Goal: Contribute content: Contribute content

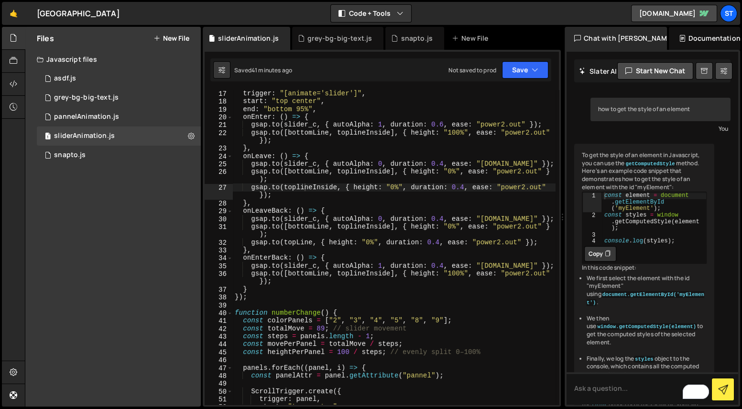
scroll to position [654, 0]
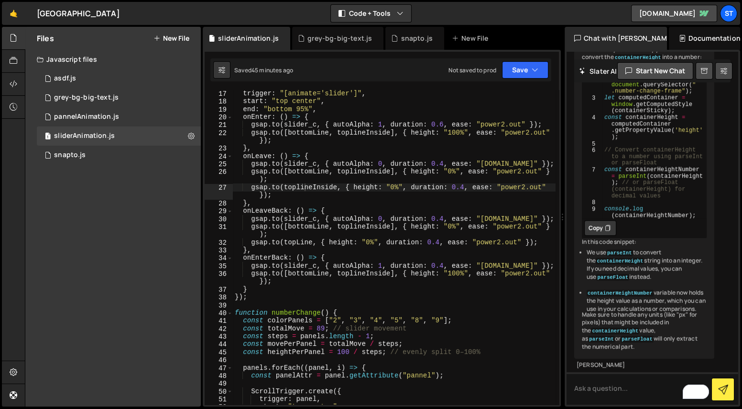
type textarea "const colorPanels = ["2", "3", "4", "5", "8", "9"];"
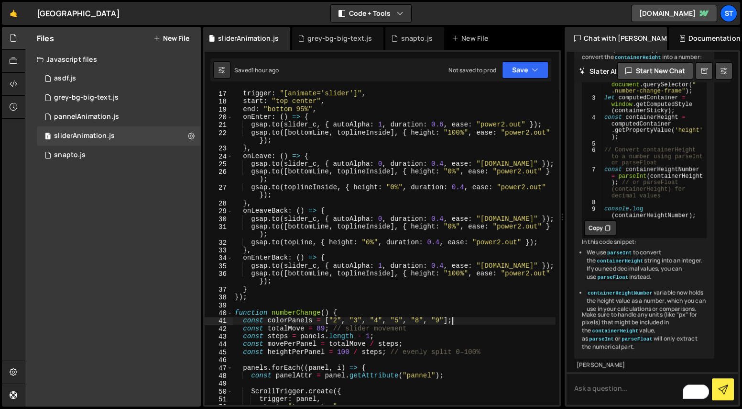
click at [180, 40] on button "New File" at bounding box center [172, 38] width 36 height 8
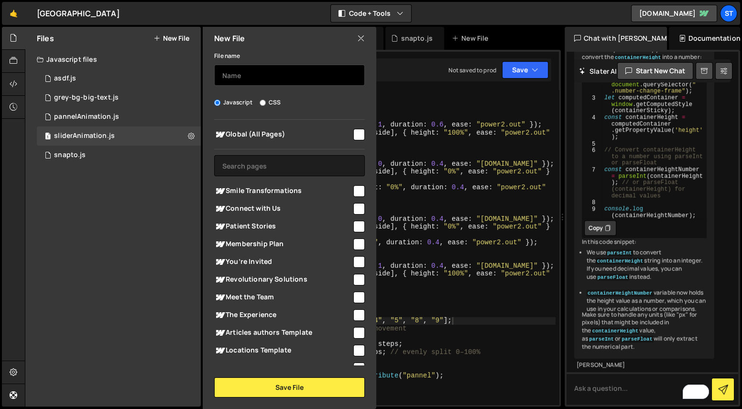
click at [238, 71] on input "text" at bounding box center [289, 75] width 151 height 21
click at [178, 49] on div "Files New File" at bounding box center [113, 38] width 176 height 23
click at [178, 43] on div "Files New File" at bounding box center [113, 38] width 176 height 23
click at [177, 39] on button "New File" at bounding box center [172, 38] width 36 height 8
click at [242, 78] on input "text" at bounding box center [289, 75] width 151 height 21
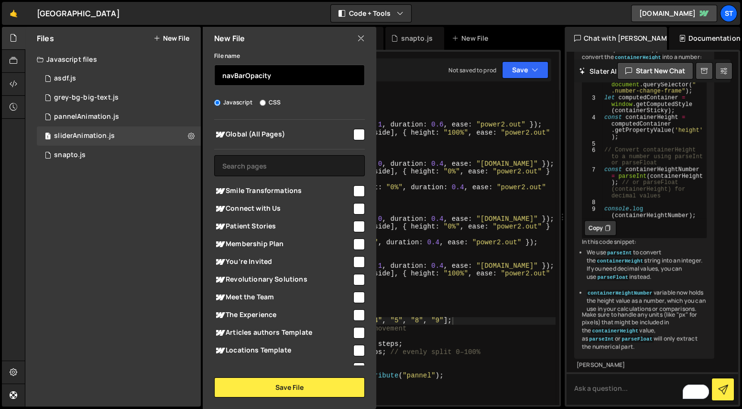
type input "navBarOpacity"
checkbox input "true"
click at [354, 138] on input "checkbox" at bounding box center [359, 134] width 11 height 11
checkbox input "true"
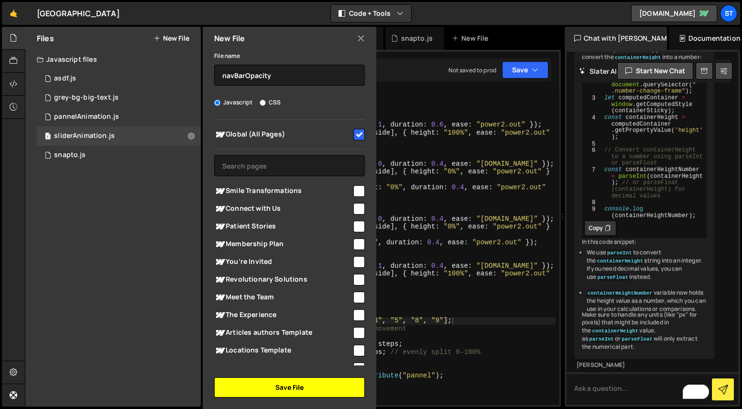
click at [281, 394] on button "Save File" at bounding box center [289, 387] width 151 height 20
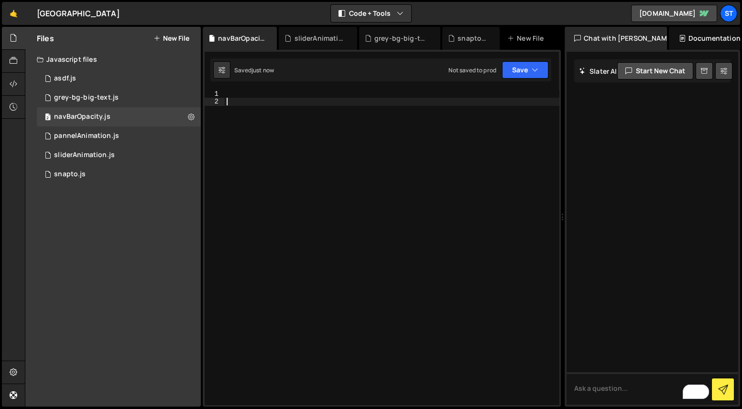
click at [313, 183] on div at bounding box center [392, 255] width 335 height 330
paste textarea "hero holder""
type textarea "let hero_s = document.querySelector(".hero-holder")"
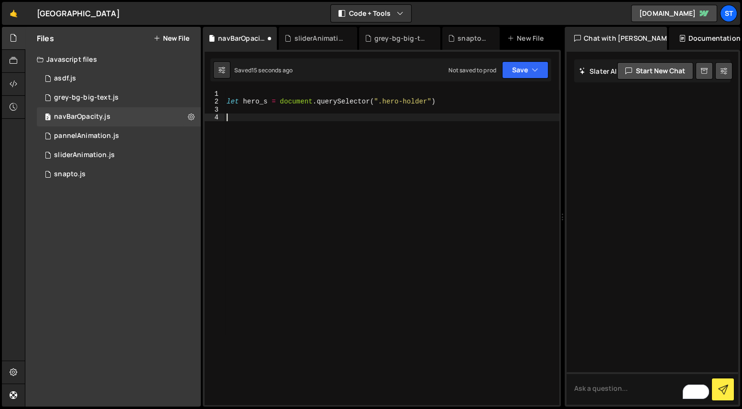
type textarea "c"
click at [311, 38] on div "sliderAnimation.js" at bounding box center [319, 38] width 51 height 10
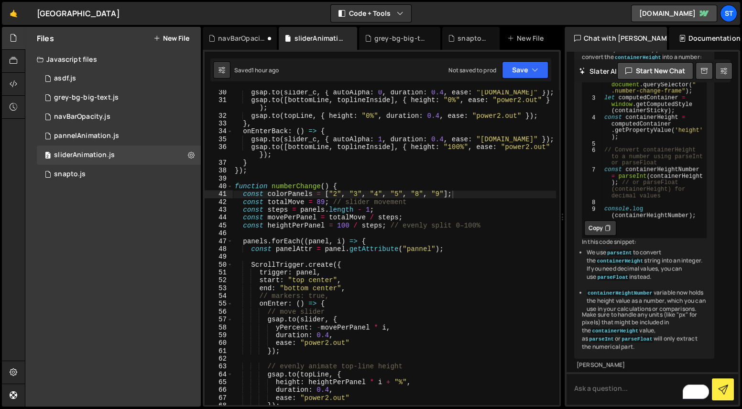
scroll to position [283, 0]
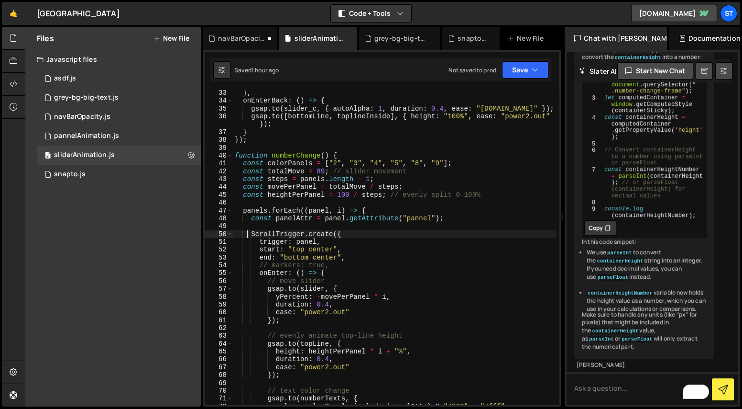
click at [248, 234] on div "} , onEnterBack : ( ) => { gsap . to ( slider_c , { autoAlpha : 1 , duration : …" at bounding box center [394, 254] width 323 height 330
click at [229, 273] on span at bounding box center [229, 273] width 5 height 8
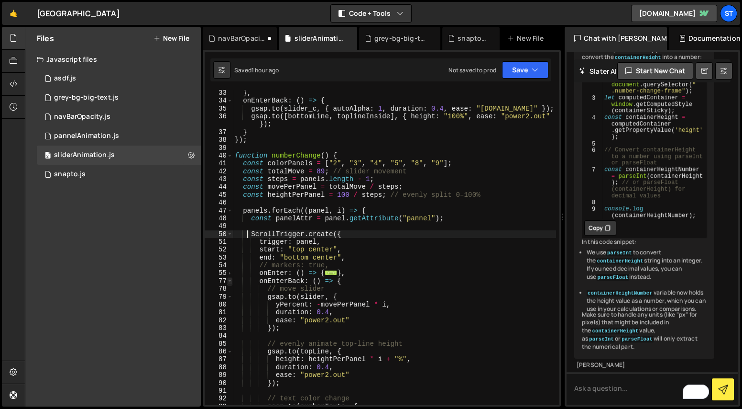
click at [230, 278] on span at bounding box center [229, 281] width 5 height 8
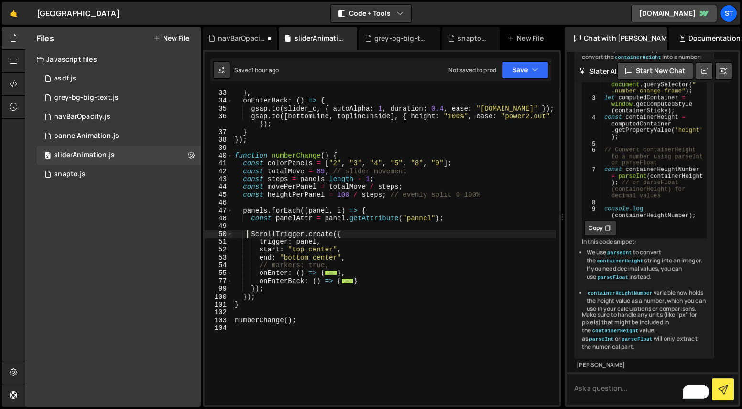
click at [273, 285] on div "} , onEnterBack : ( ) => { gsap . to ( slider_c , { autoAlpha : 1 , duration : …" at bounding box center [394, 254] width 323 height 330
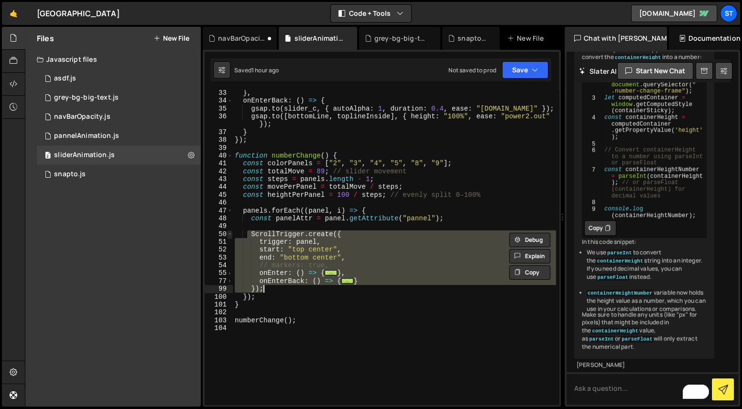
click at [231, 234] on span at bounding box center [229, 234] width 5 height 8
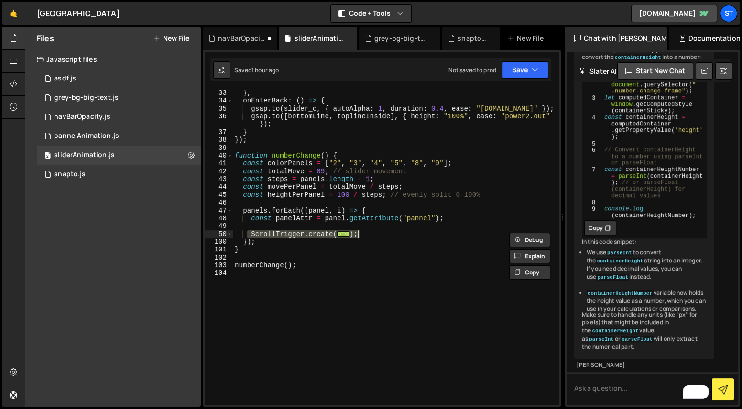
click at [368, 233] on div "} , onEnterBack : ( ) => { gsap . to ( slider_c , { autoAlpha : 1 , duration : …" at bounding box center [394, 247] width 323 height 314
type textarea "});"
click at [239, 41] on div "navBarOpacity.js" at bounding box center [241, 38] width 47 height 10
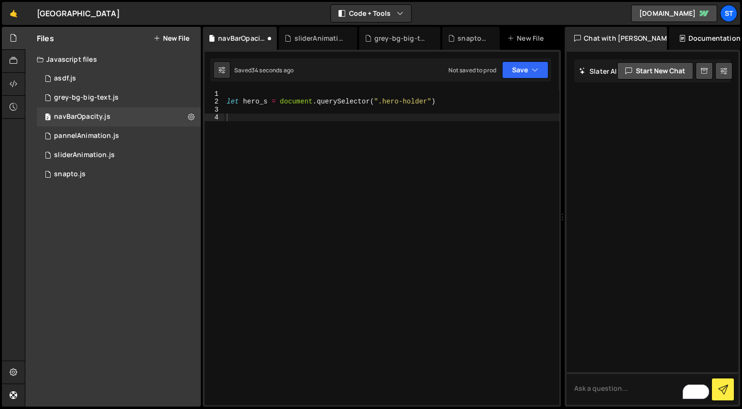
click at [302, 120] on div "let hero_s = document . querySelector ( ".hero-holder" )" at bounding box center [392, 255] width 335 height 330
paste textarea "});"
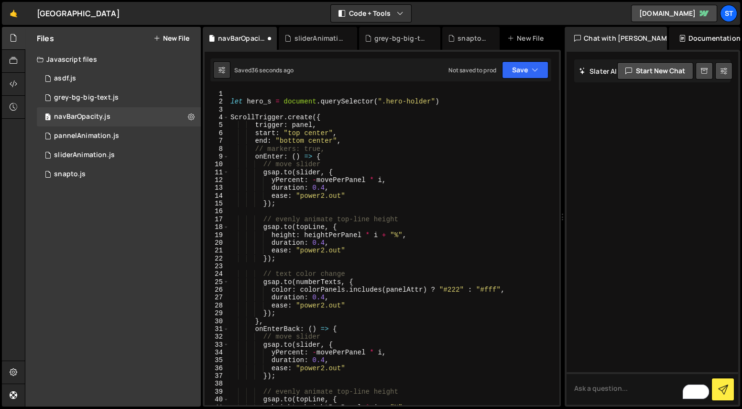
click at [261, 102] on div "let hero_s = document . querySelector ( ".hero-holder" ) ScrollTrigger . create…" at bounding box center [393, 255] width 328 height 330
click at [299, 127] on div "let hero_s = document . querySelector ( ".hero-holder" ) ScrollTrigger . create…" at bounding box center [393, 255] width 328 height 330
paste textarea "hero_s"
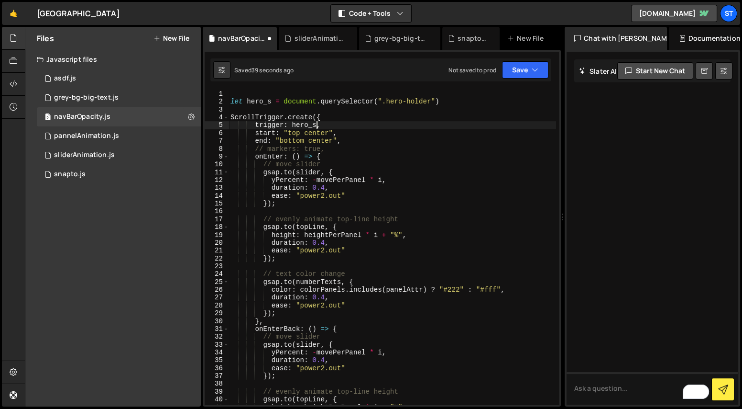
click at [319, 134] on div "let hero_s = document . querySelector ( ".hero-holder" ) ScrollTrigger . create…" at bounding box center [393, 255] width 328 height 330
click at [292, 133] on div "let hero_s = document . querySelector ( ".hero-holder" ) ScrollTrigger . create…" at bounding box center [393, 255] width 328 height 330
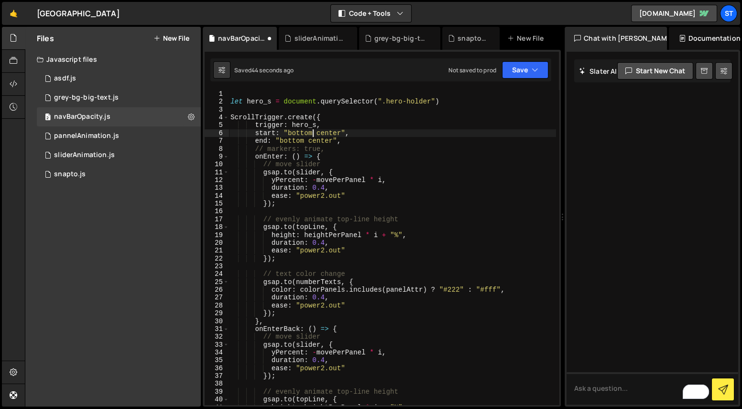
type textarea "end: "bottom center","
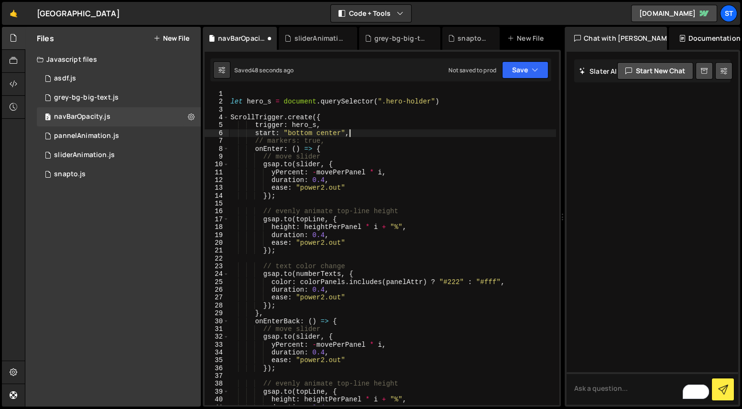
type textarea "trigger: hero_s,"
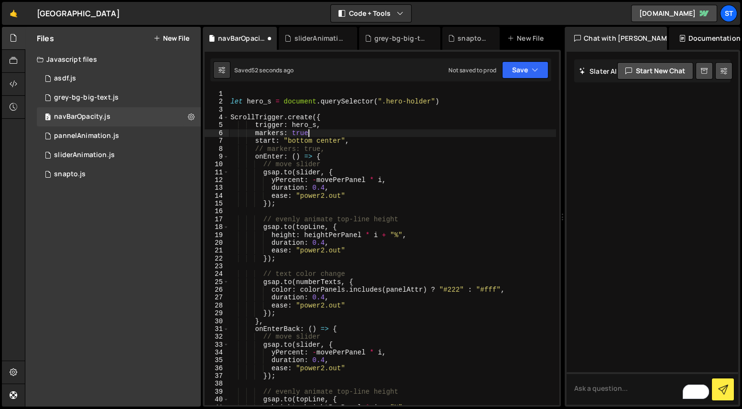
scroll to position [0, 5]
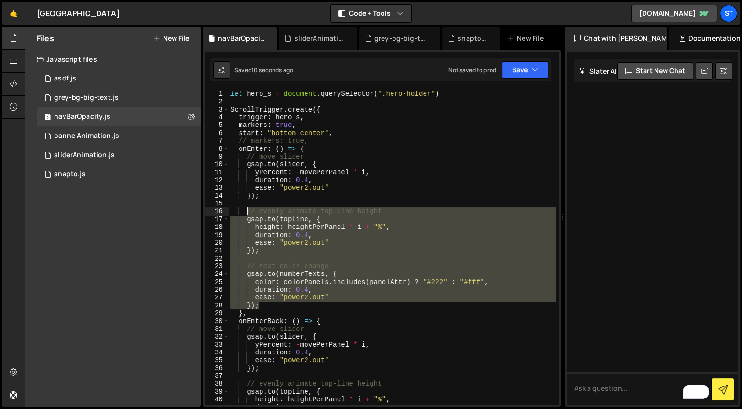
drag, startPoint x: 269, startPoint y: 306, endPoint x: 245, endPoint y: 208, distance: 101.4
click at [245, 208] on div "let hero_s = document . querySelector ( ".hero-holder" ) ScrollTrigger . create…" at bounding box center [393, 255] width 328 height 330
type textarea "// evenly animate top-line height [DOMAIN_NAME](topLine, {"
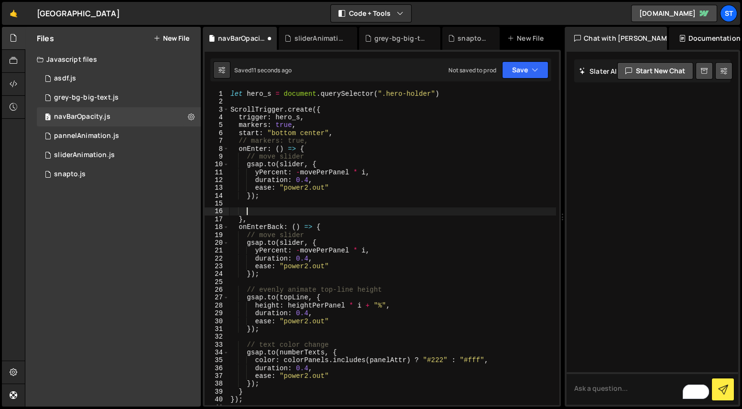
scroll to position [0, 0]
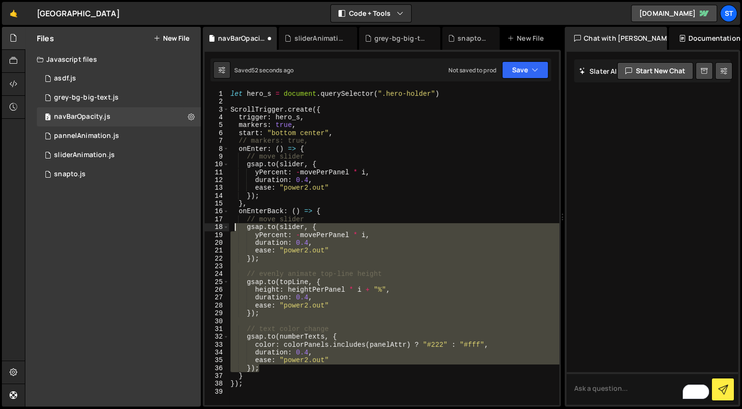
drag, startPoint x: 266, startPoint y: 367, endPoint x: 236, endPoint y: 226, distance: 144.2
click at [236, 226] on div "let hero_s = document . querySelector ( ".hero-holder" ) ScrollTrigger . create…" at bounding box center [394, 255] width 331 height 330
type textarea "[DOMAIN_NAME](slider, { yPercent: -movePerPanel * i,"
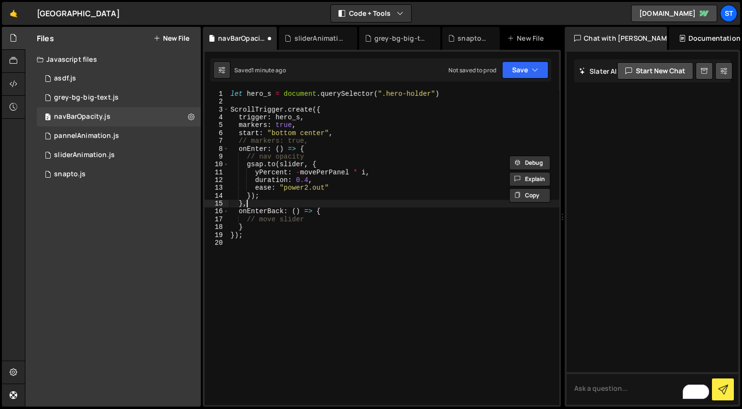
scroll to position [0, 0]
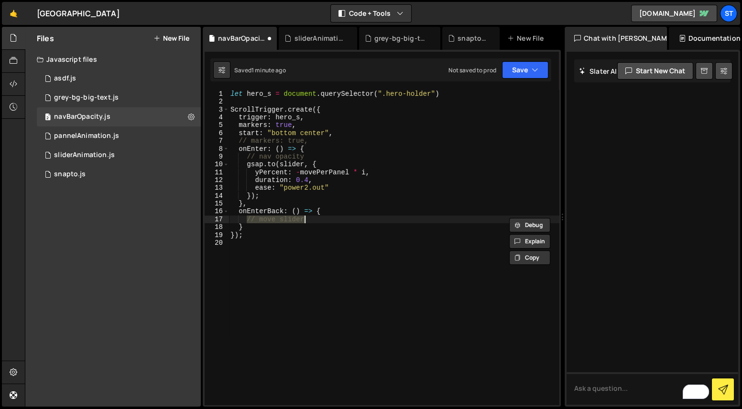
paste textarea "});"
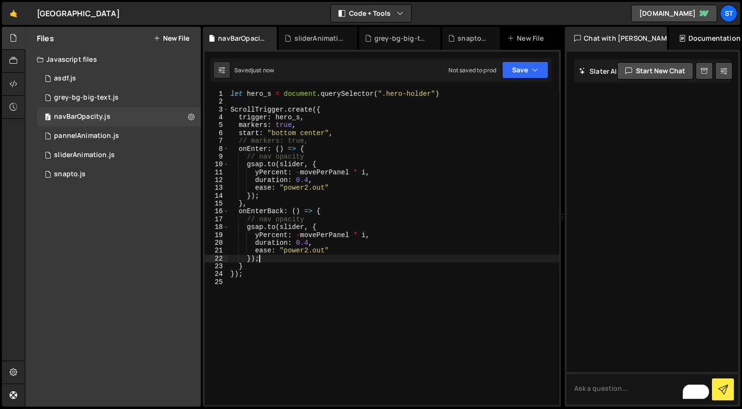
click at [460, 92] on div "let hero_s = document . querySelector ( ".hero-holder" ) ScrollTrigger . create…" at bounding box center [394, 255] width 331 height 330
type textarea "let hero_s = document.querySelector(".hero-holder")"
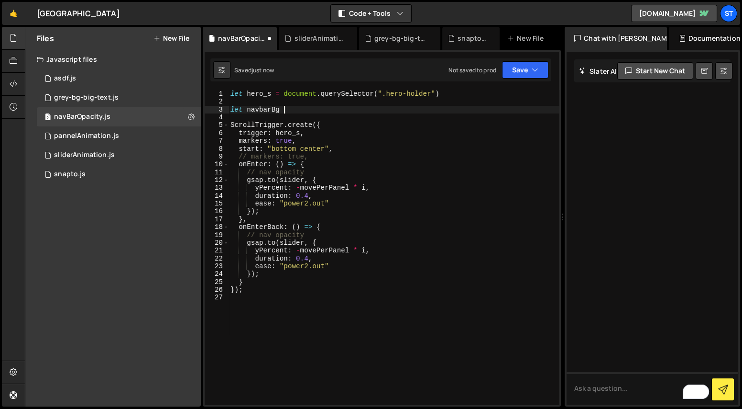
scroll to position [0, 3]
type textarea "let navbarBg ="
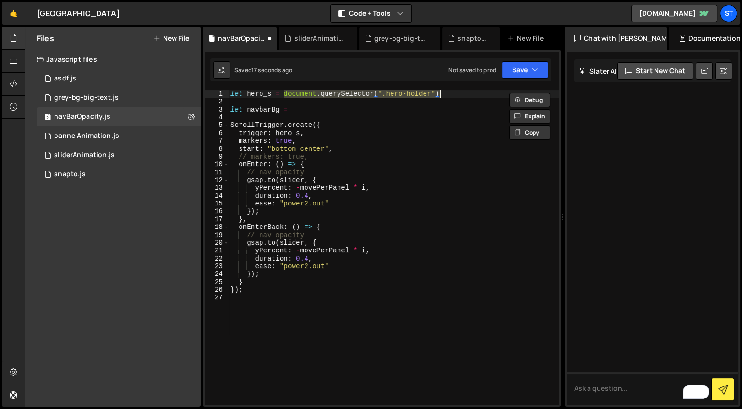
click at [348, 110] on div "let hero_s = document . querySelector ( ".hero-holder" ) let navbarBg = ScrollT…" at bounding box center [394, 255] width 331 height 330
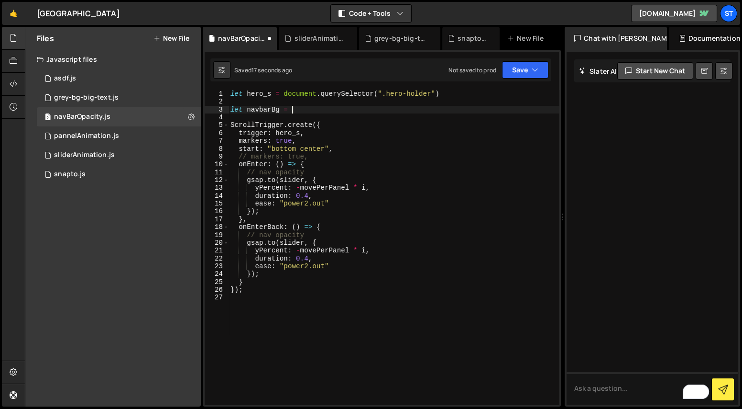
paste textarea "document.querySelector(".hero-holder")"
click at [396, 109] on div "let hero_s = document . querySelector ( ".hero-holder" ) let navbarBg = documen…" at bounding box center [394, 255] width 331 height 330
click at [296, 180] on div "let hero_s = document . querySelector ( ".hero-holder" ) let navbarBg = documen…" at bounding box center [394, 255] width 331 height 330
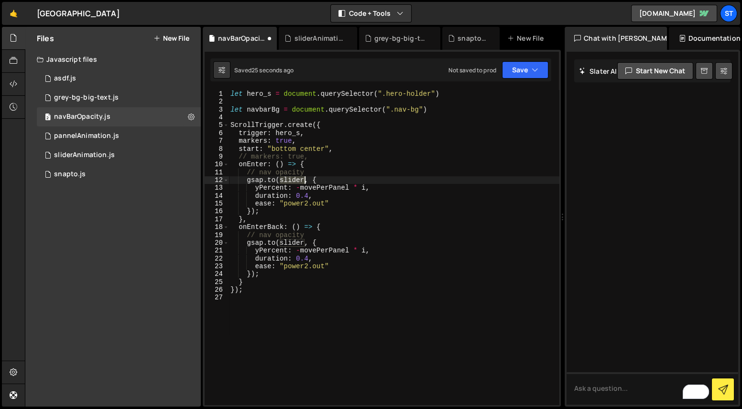
click at [296, 180] on div "let hero_s = document . querySelector ( ".hero-holder" ) let navbarBg = documen…" at bounding box center [394, 255] width 331 height 330
paste textarea "navbarBg"
click at [273, 188] on div "let hero_s = document . querySelector ( ".hero-holder" ) let navbarBg = documen…" at bounding box center [394, 255] width 331 height 330
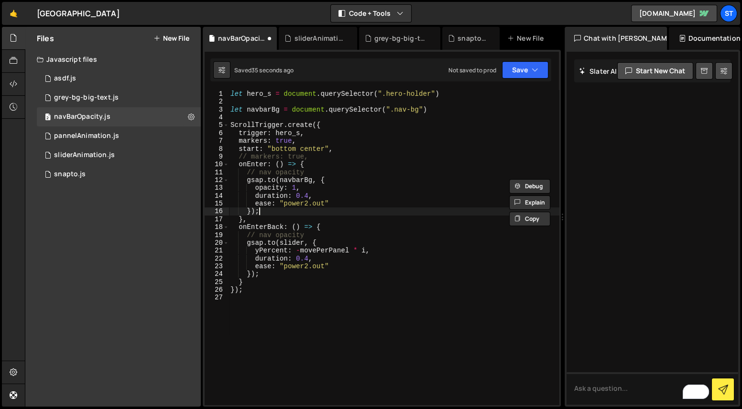
scroll to position [0, 0]
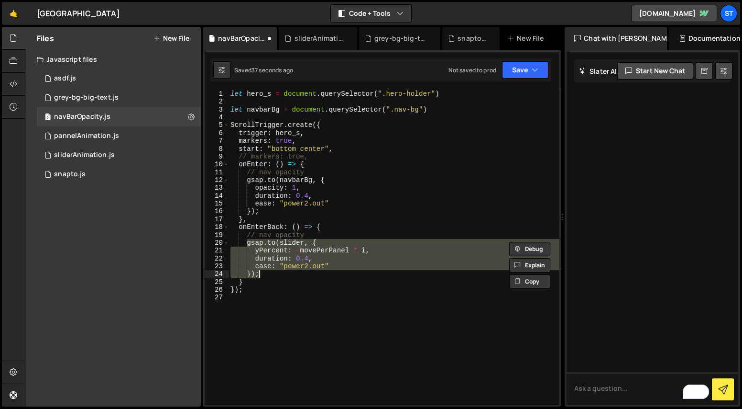
paste textarea
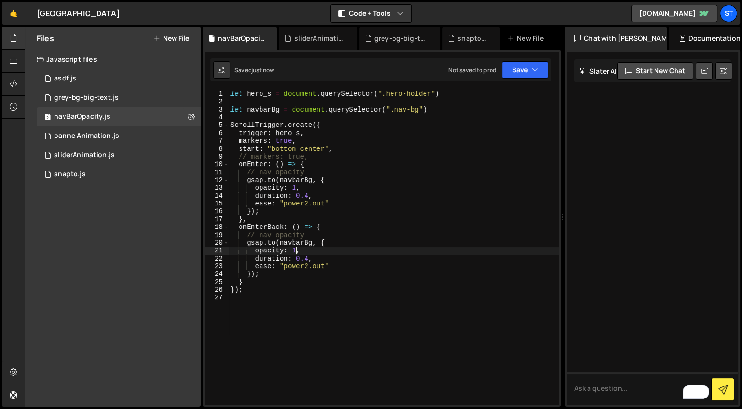
click at [296, 248] on div "let hero_s = document . querySelector ( ".hero-holder" ) let navbarBg = documen…" at bounding box center [394, 255] width 331 height 330
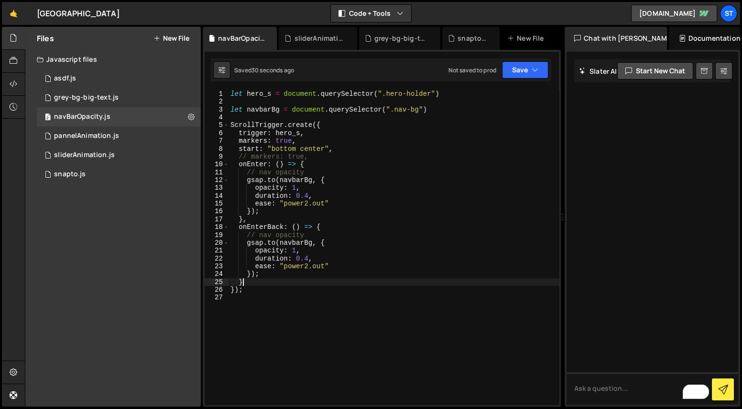
click at [251, 280] on div "let hero_s = document . querySelector ( ".hero-holder" ) let navbarBg = documen…" at bounding box center [394, 255] width 331 height 330
click at [239, 226] on div "let hero_s = document . querySelector ( ".hero-holder" ) let navbarBg = documen…" at bounding box center [394, 255] width 331 height 330
type textarea "},"
paste textarea "}"
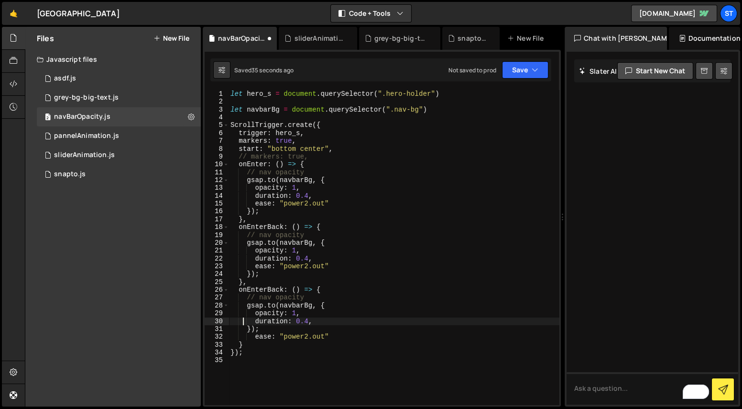
type textarea "ease: "power2.out""
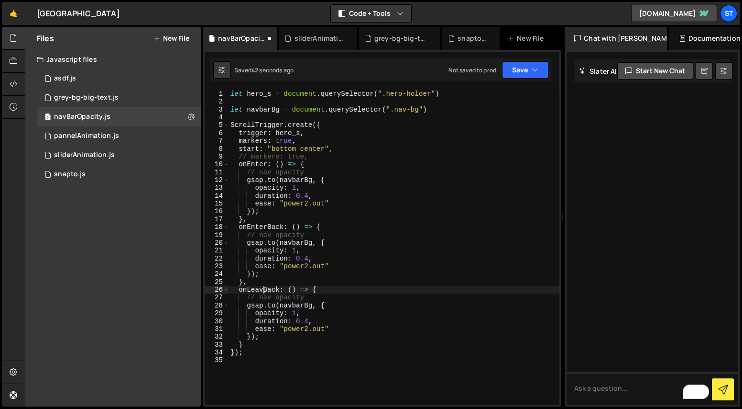
scroll to position [0, 2]
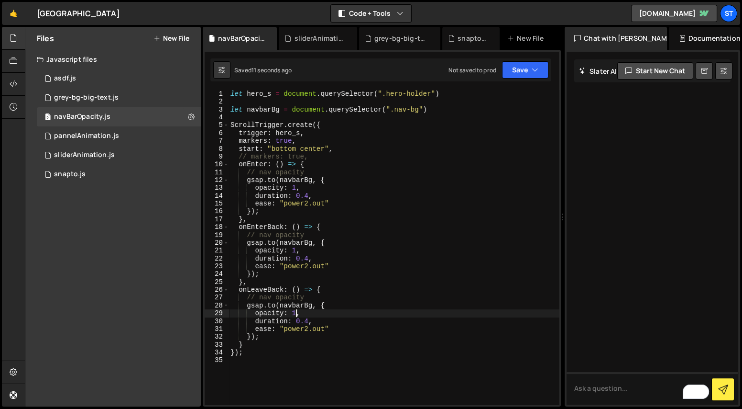
click at [296, 313] on div "let hero_s = document . querySelector ( ".hero-holder" ) let navbarBg = documen…" at bounding box center [394, 255] width 331 height 330
click at [328, 241] on div "let hero_s = document . querySelector ( ".hero-holder" ) let navbarBg = documen…" at bounding box center [394, 255] width 331 height 330
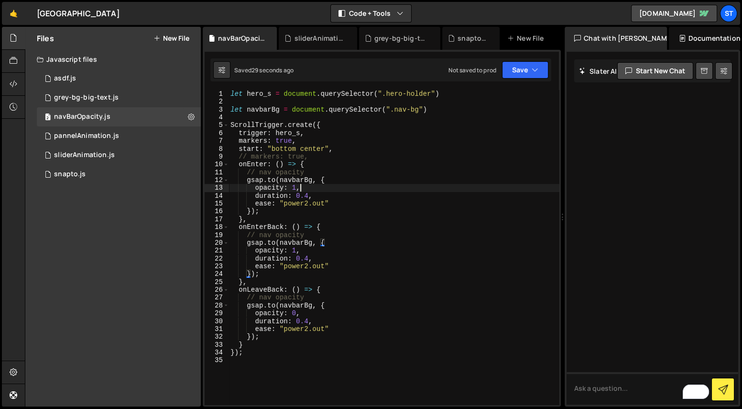
click at [378, 191] on div "let hero_s = document . querySelector ( ".hero-holder" ) let navbarBg = documen…" at bounding box center [394, 255] width 331 height 330
click at [317, 135] on div "let hero_s = document . querySelector ( ".hero-holder" ) let navbarBg = documen…" at bounding box center [394, 255] width 331 height 330
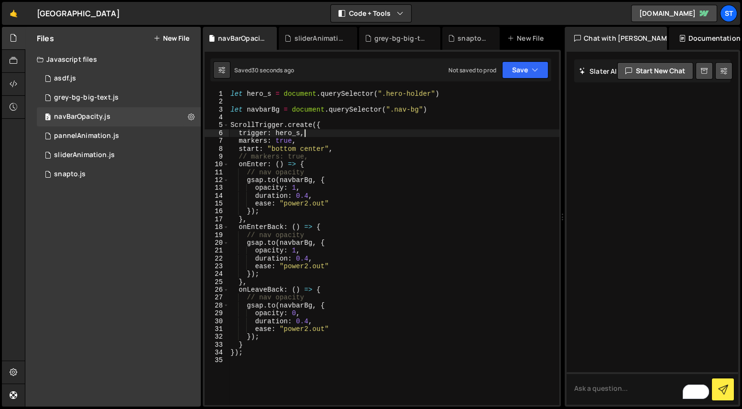
click at [312, 141] on div "let hero_s = document . querySelector ( ".hero-holder" ) let navbarBg = documen…" at bounding box center [394, 255] width 331 height 330
type textarea "markers: true,"
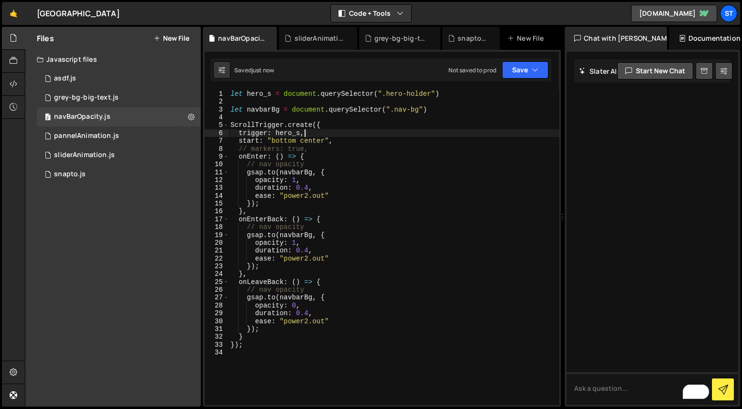
click at [330, 217] on div "let hero_s = document . querySelector ( ".hero-holder" ) let navbarBg = documen…" at bounding box center [394, 255] width 331 height 330
type textarea "onEnterBack: () => {"
